Goal: Communication & Community: Ask a question

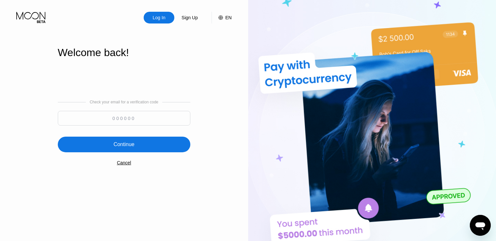
paste input "250985"
click at [130, 121] on input "250985" at bounding box center [124, 118] width 133 height 15
type input "250985"
click at [152, 152] on div "Continue" at bounding box center [124, 145] width 133 height 16
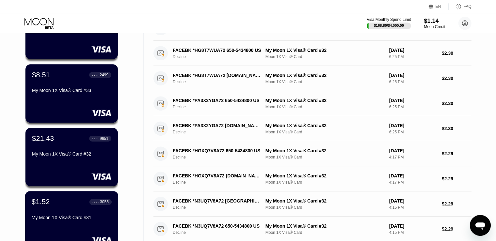
scroll to position [57, 0]
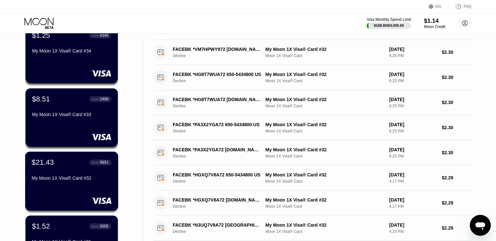
click at [87, 169] on div "$21.43 ● ● ● ● 9651 My Moon 1X Visa® Card #32" at bounding box center [72, 170] width 80 height 25
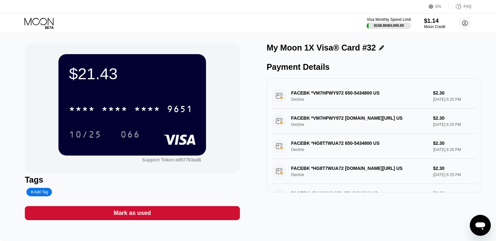
click at [477, 227] on icon "Open messaging window" at bounding box center [480, 226] width 12 height 12
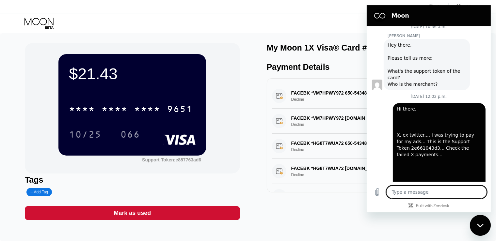
scroll to position [301, 0]
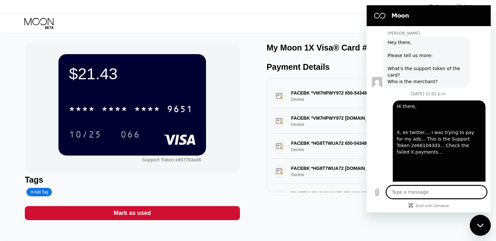
click at [440, 198] on textarea at bounding box center [436, 192] width 101 height 13
type textarea "H"
type textarea "x"
type textarea "H"
type textarea "x"
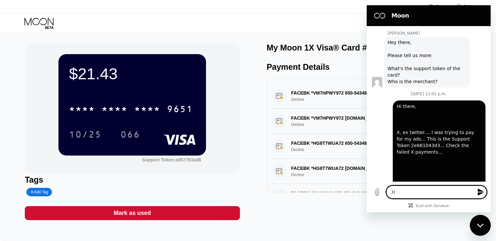
type textarea "H"
type textarea "x"
type textarea "Hi"
type textarea "x"
type textarea "Hig"
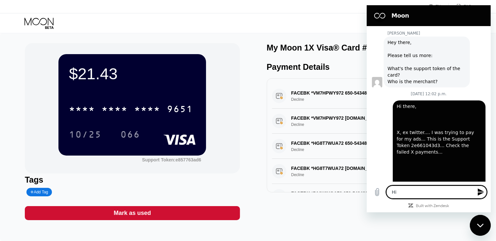
type textarea "x"
type textarea "Hi"
type textarea "x"
type textarea "Hi"
type textarea "x"
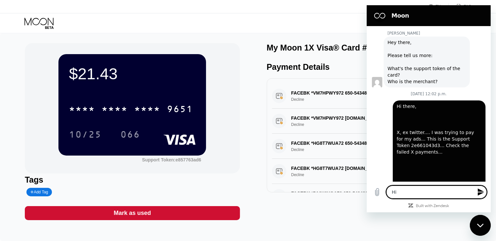
type textarea "Hi g"
type textarea "x"
type textarea "Hi gu"
type textarea "x"
type textarea "Hi guu"
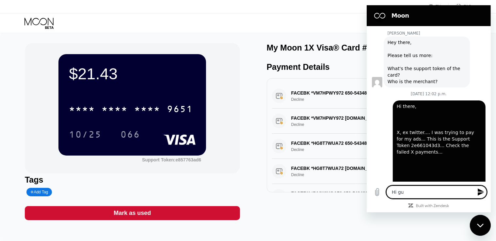
type textarea "x"
type textarea "Hi guus"
type textarea "x"
type textarea "Hi guu"
type textarea "x"
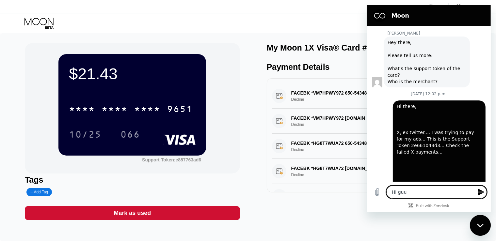
type textarea "Hi gu"
type textarea "x"
type textarea "Hi guy"
type textarea "x"
type textarea "Hi guys"
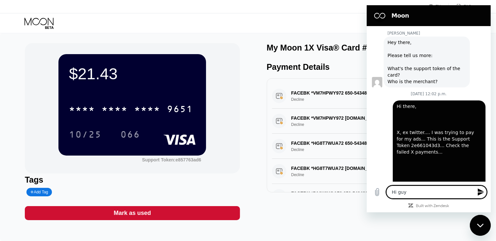
type textarea "x"
type textarea "Hi guys."
type textarea "x"
type textarea "Hi guys.."
type textarea "x"
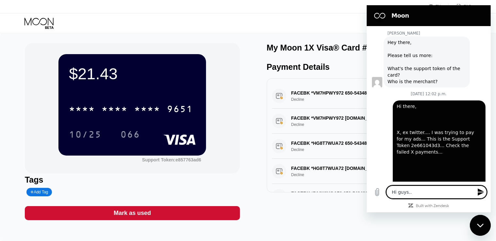
type textarea "Hi guys..."
type textarea "x"
type textarea "Hi guys...."
type textarea "x"
type textarea "Hi guys...."
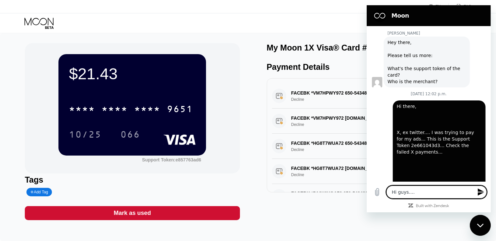
type textarea "x"
type textarea "Hi guys.... Y"
type textarea "x"
type textarea "Hi guys.... Yo"
type textarea "x"
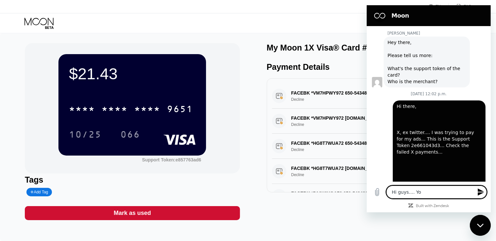
type textarea "Hi guys.... Y"
type textarea "x"
type textarea "Hi guys...."
type textarea "x"
type textarea "Hi guys.... T"
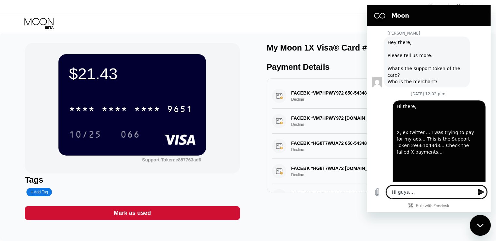
type textarea "x"
type textarea "Hi guys.... Th"
type textarea "x"
type textarea "Hi guys.... The"
type textarea "x"
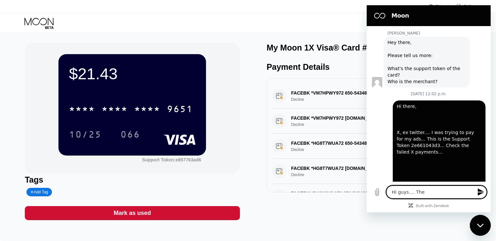
type textarea "Hi guys.... Thes"
type textarea "x"
type textarea "Hi guys.... These"
type textarea "x"
type textarea "Hi guys.... These"
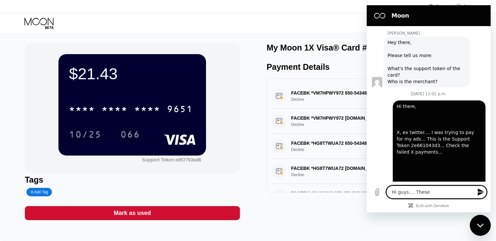
type textarea "x"
type textarea "Hi guys.... These c"
type textarea "x"
type textarea "Hi guys.... These ca"
type textarea "x"
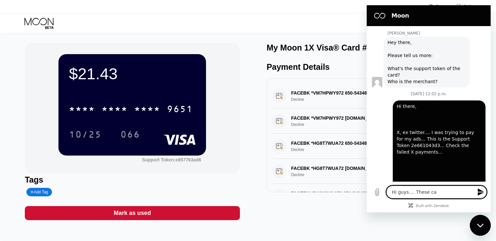
type textarea "Hi guys.... These car"
type textarea "x"
type textarea "Hi guys.... These card"
type textarea "x"
type textarea "Hi guys.... These cards"
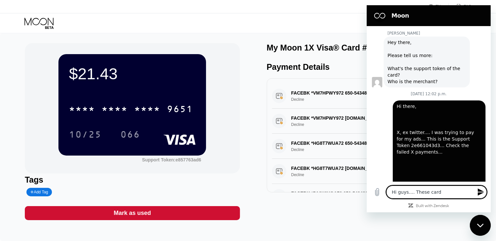
type textarea "x"
type textarea "Hi guys.... These cards"
type textarea "x"
type textarea "Hi guys.... These cards a"
type textarea "x"
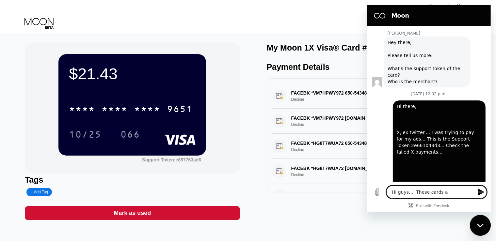
type textarea "Hi guys.... These cards ar"
type textarea "x"
type textarea "Hi guys.... These cards are"
type textarea "x"
type textarea "Hi guys.... These cards are"
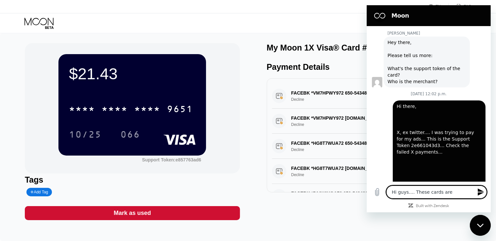
type textarea "x"
type textarea "Hi guys.... These cards are n"
type textarea "x"
type textarea "Hi guys.... These cards are no"
type textarea "x"
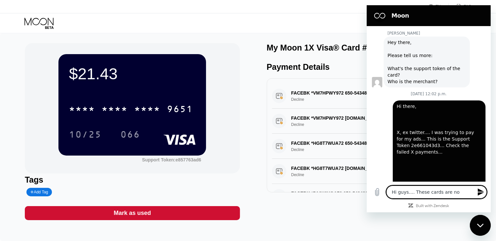
type textarea "Hi guys.... These cards are not"
type textarea "x"
type textarea "Hi guys.... These cards are not"
type textarea "x"
type textarea "Hi guys.... These cards are not w"
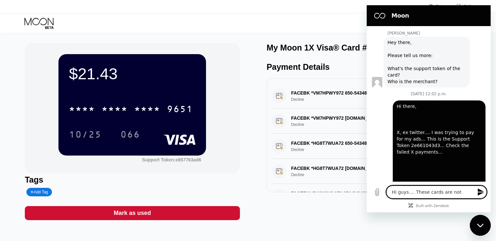
type textarea "x"
type textarea "Hi guys.... These cards are not wo"
type textarea "x"
type textarea "Hi guys.... These cards are not wor"
type textarea "x"
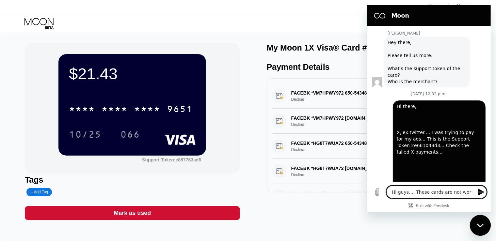
type textarea "Hi guys.... These cards are not work"
type textarea "x"
type textarea "Hi guys.... These cards are not worki"
type textarea "x"
type textarea "Hi guys.... These cards are not workin"
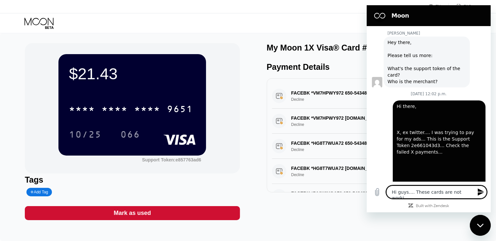
type textarea "x"
type textarea "Hi guys.... These cards are not working"
type textarea "x"
type textarea "Hi guys.... These cards are not working"
type textarea "x"
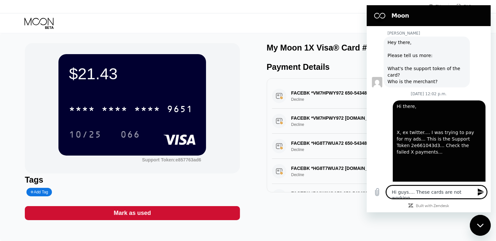
type textarea "Hi guys.... These cards are not working w"
type textarea "x"
type textarea "Hi guys.... These cards are not working wi"
type textarea "x"
type textarea "Hi guys.... These cards are not working wit"
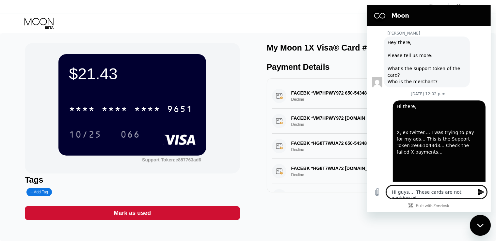
type textarea "x"
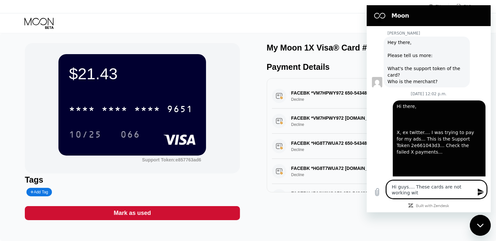
type textarea "Hi guys.... These cards are not working with"
type textarea "x"
type textarea "Hi guys.... These cards are not working with"
type textarea "x"
type textarea "Hi guys.... These cards are not working with f"
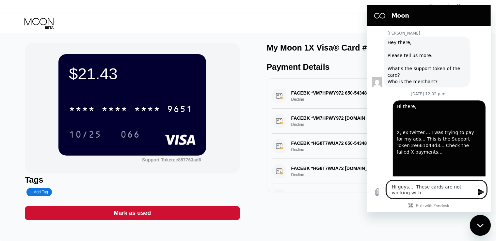
type textarea "x"
type textarea "Hi guys.... These cards are not working with fa"
type textarea "x"
type textarea "Hi guys.... These cards are not working with fac"
type textarea "x"
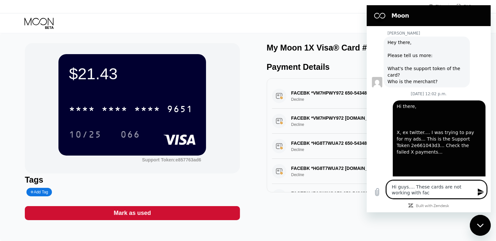
type textarea "Hi guys.... These cards are not working with face"
type textarea "x"
type textarea "Hi guys.... These cards are not working with faceb"
type textarea "x"
type textarea "Hi guys.... These cards are not working with facebo"
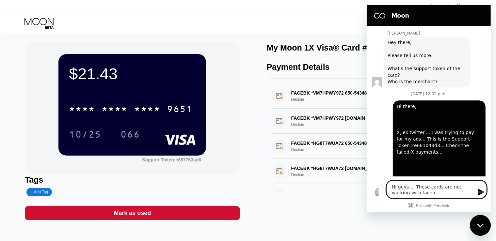
type textarea "x"
type textarea "Hi guys.... These cards are not working with faceboo"
type textarea "x"
type textarea "Hi guys.... These cards are not working with facebook"
type textarea "x"
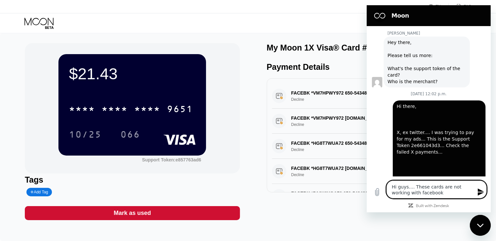
type textarea "Hi guys.... These cards are not working with facebook"
type textarea "x"
type textarea "Hi guys.... These cards are not working with facebook a"
type textarea "x"
type textarea "Hi guys.... These cards are not working with facebook an"
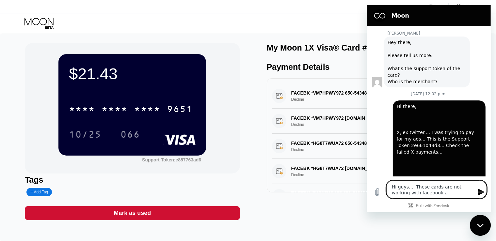
type textarea "x"
type textarea "Hi guys.... These cards are not working with facebook any"
type textarea "x"
type textarea "Hi guys.... These cards are not working with facebook anyl"
type textarea "x"
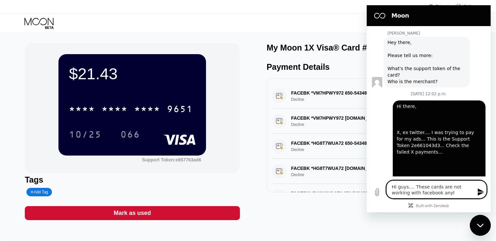
type textarea "Hi guys.... These cards are not working with facebook anylo"
type textarea "x"
type textarea "Hi guys.... These cards are not working with facebook anylon"
type textarea "x"
type textarea "Hi guys.... These cards are not working with facebook anylong"
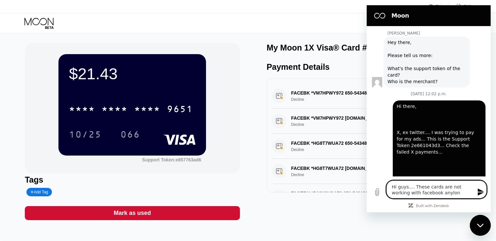
type textarea "x"
type textarea "Hi guys.... These cards are not working with facebook anylonge"
type textarea "x"
type textarea "Hi guys.... These cards are not working with facebook anylonger"
type textarea "x"
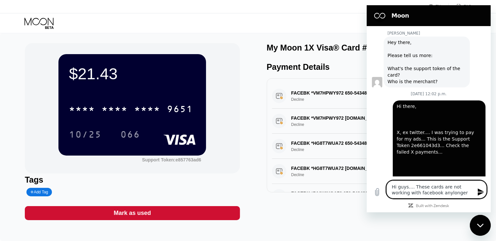
type textarea "Hi guys.... These cards are not working with facebook anylonger"
type textarea "x"
type textarea "Hi guys.... These cards are not working with facebook anylonger ?"
type textarea "x"
type textarea "Hi guys.... These cards are not working with facebook anylonger ?"
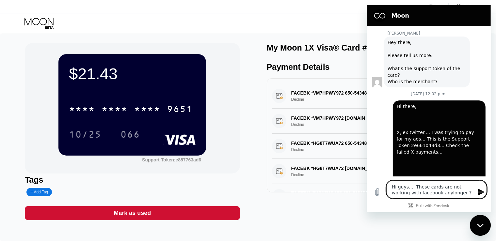
type textarea "x"
click at [430, 195] on textarea "Hi guys.... These cards are not working with facebook anylonger ?" at bounding box center [436, 190] width 101 height 18
type textarea "Hi guys.... These cards are not working with facebook any longer ?"
type textarea "x"
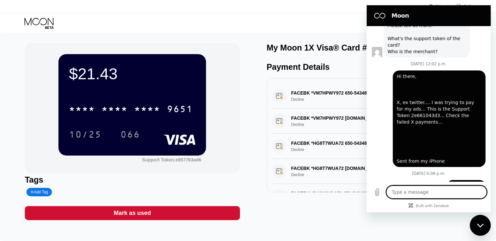
scroll to position [333, 0]
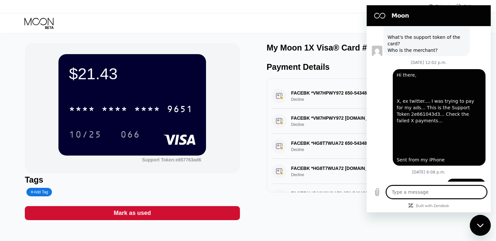
type textarea "x"
type textarea "I"
type textarea "x"
type textarea "I"
type textarea "x"
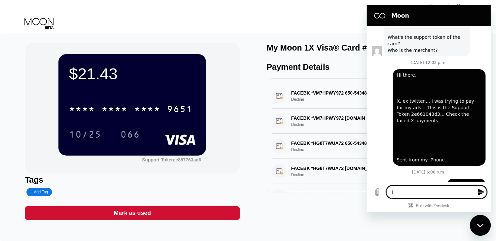
type textarea "I a"
type textarea "x"
type textarea "I am"
type textarea "x"
type textarea "I am"
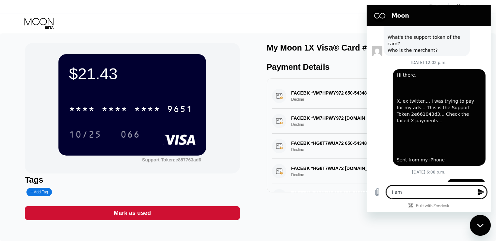
type textarea "x"
type textarea "I am g"
type textarea "x"
type textarea "I am ge"
type textarea "x"
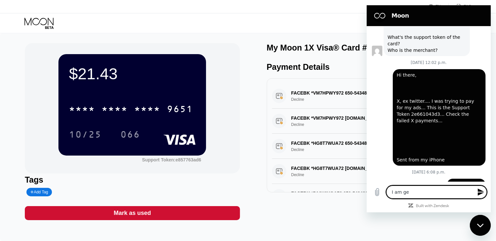
type textarea "I am get"
type textarea "x"
type textarea "I am gett"
type textarea "x"
type textarea "I am getti"
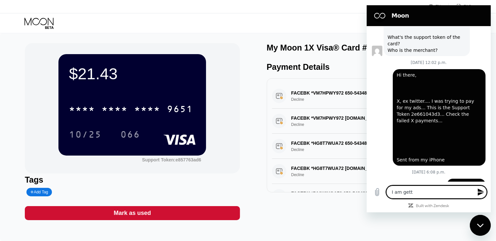
type textarea "x"
type textarea "I am gettin"
type textarea "x"
type textarea "I am getting"
type textarea "x"
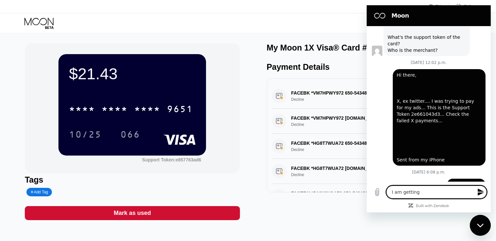
type textarea "I am getting"
type textarea "x"
type textarea "I am getting o"
type textarea "x"
type textarea "I am getting on"
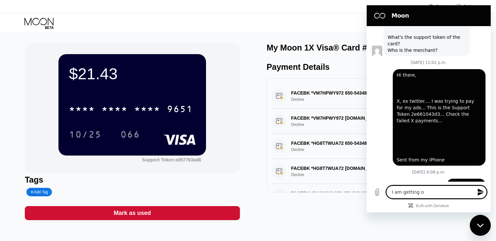
type textarea "x"
type textarea "I am getting onl"
type textarea "x"
type textarea "I am getting only"
type textarea "x"
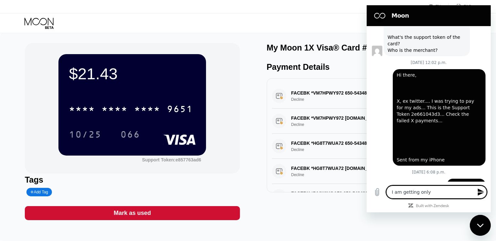
type textarea "I am getting only"
type textarea "x"
type textarea "I am getting only d"
type textarea "x"
type textarea "I am getting only de"
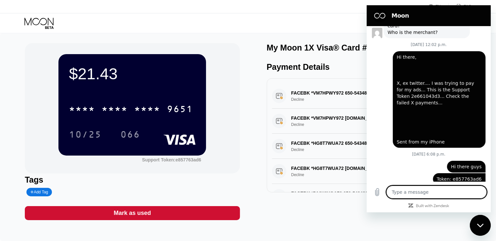
scroll to position [352, 0]
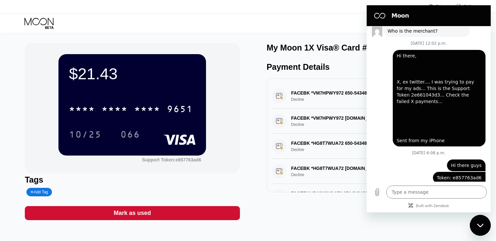
click at [308, 96] on div "FACEBK *VM7HPWY972 650-5434800 US Decline $2.30 Aug 19, 2025 6:25 PM" at bounding box center [374, 96] width 205 height 25
click at [480, 223] on icon "Close messaging window" at bounding box center [480, 225] width 7 height 4
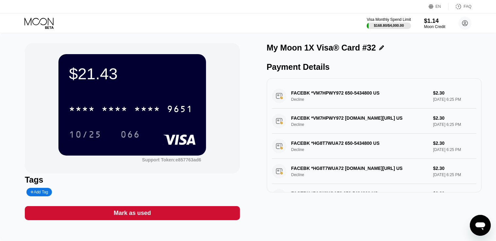
scroll to position [319, 0]
click at [17, 15] on div "Visa Monthly Spend Limit $168.80 / $4,000.00 $1.14 Moon Credit [EMAIL_ADDRESS][…" at bounding box center [248, 23] width 496 height 20
click at [31, 20] on icon at bounding box center [38, 22] width 29 height 8
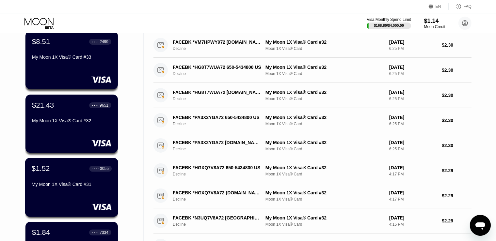
scroll to position [57, 0]
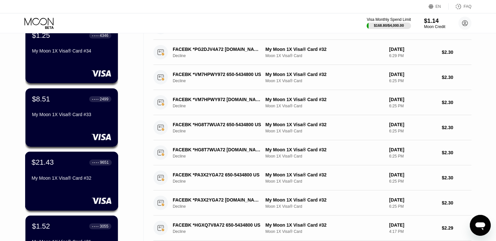
click at [73, 131] on div "$8.51 ● ● ● ● 2499 My Moon 1X Visa® Card #33" at bounding box center [71, 118] width 92 height 58
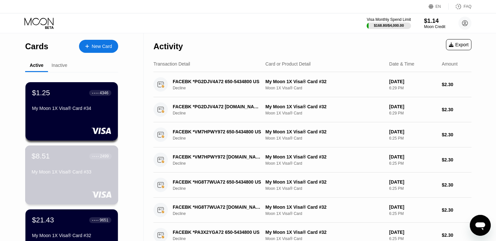
click at [92, 182] on div "$8.51 ● ● ● ● 2499 My Moon 1X Visa® Card #33" at bounding box center [71, 175] width 93 height 59
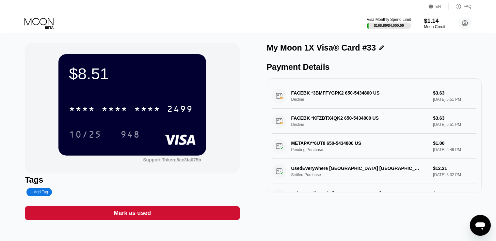
click at [267, 240] on div "$8.51 * * * * * * * * * * * * 2499 10/25 948 Support Token: 8cc3fa075b Tags Add…" at bounding box center [248, 137] width 496 height 208
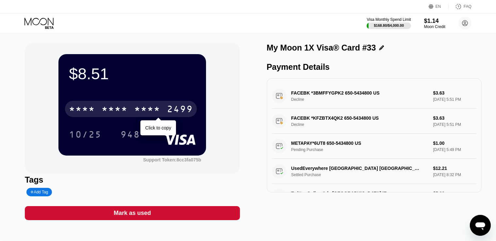
click at [102, 111] on div "* * * *" at bounding box center [115, 110] width 26 height 10
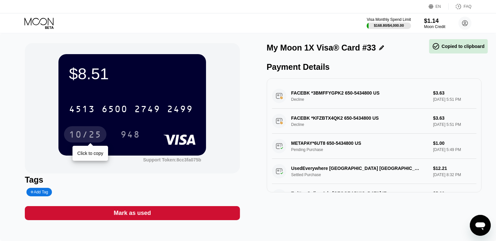
click at [80, 137] on div "10/25" at bounding box center [85, 135] width 33 height 10
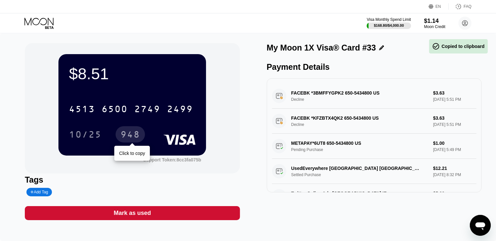
click at [128, 139] on div "948" at bounding box center [131, 135] width 20 height 10
